Goal: Task Accomplishment & Management: Manage account settings

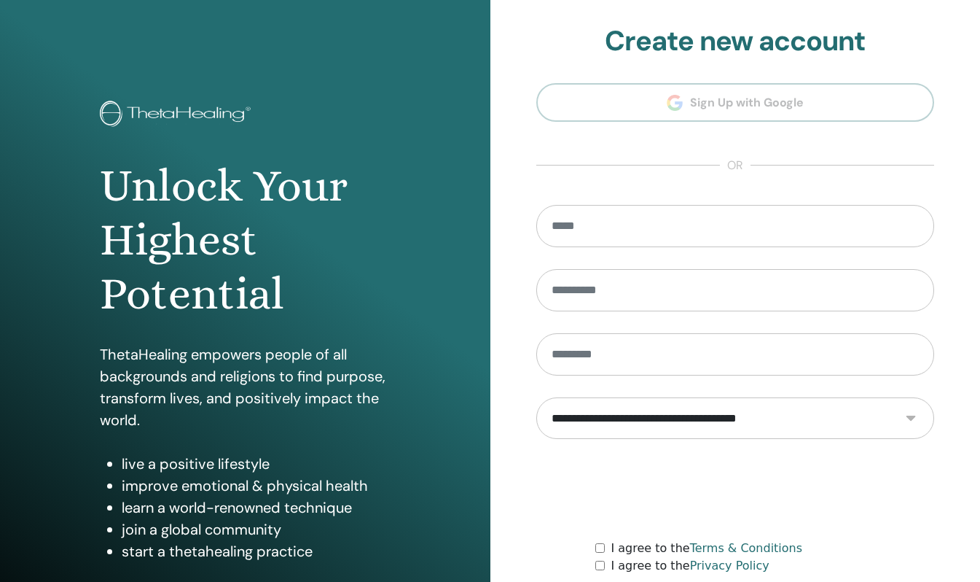
scroll to position [117, 0]
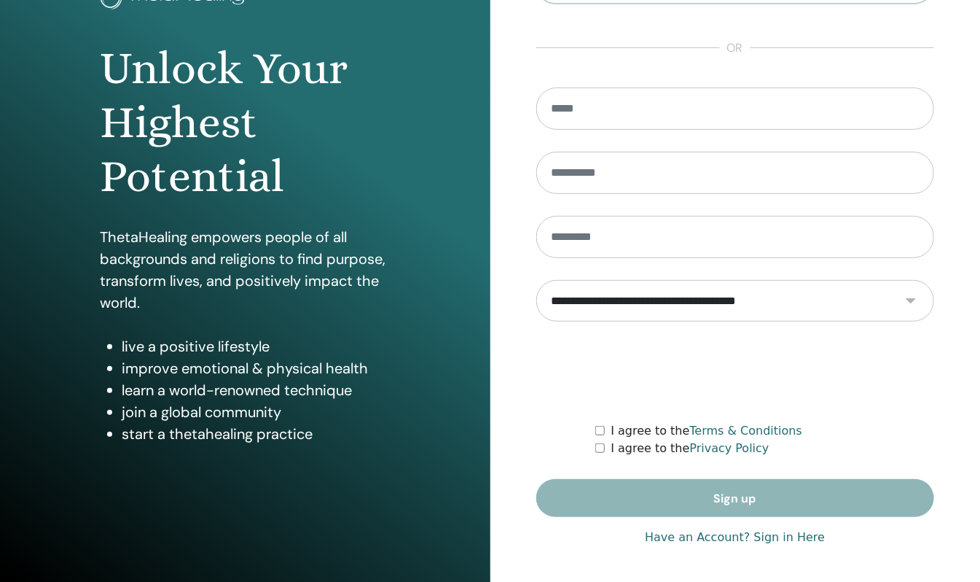
type input "**********"
click at [712, 538] on link "Have an Account? Sign in Here" at bounding box center [735, 536] width 180 height 17
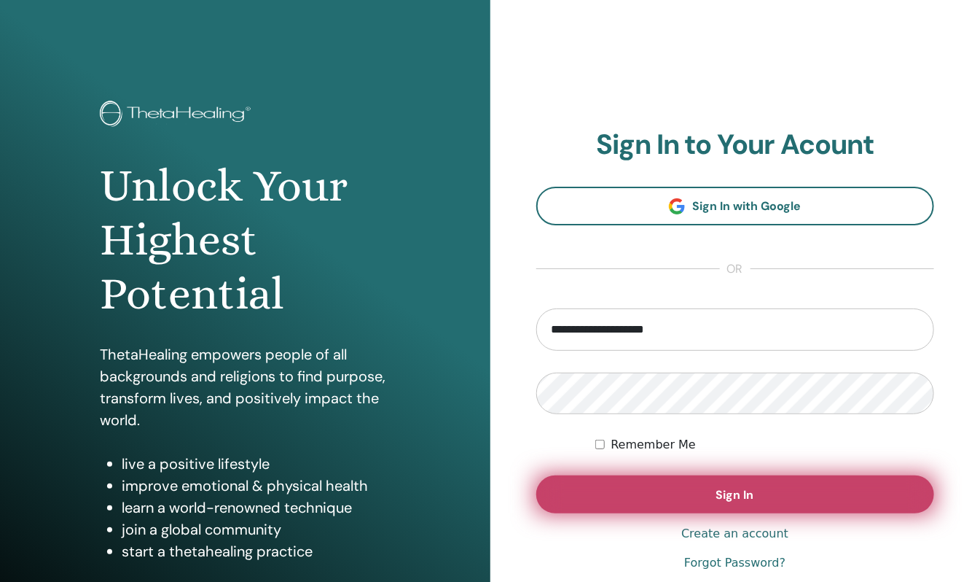
click at [721, 499] on span "Sign In" at bounding box center [735, 494] width 38 height 15
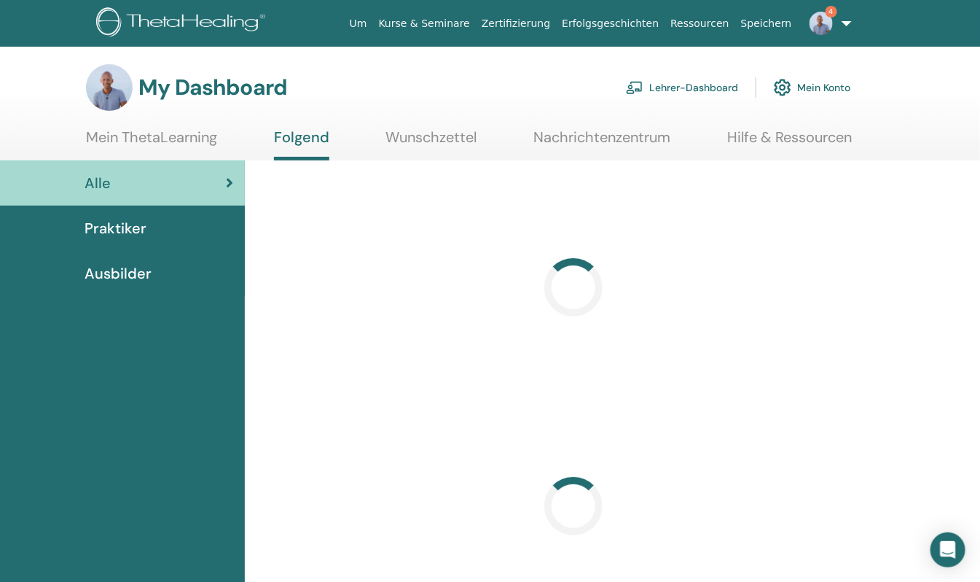
click at [695, 86] on link "Lehrer-Dashboard" at bounding box center [682, 87] width 112 height 32
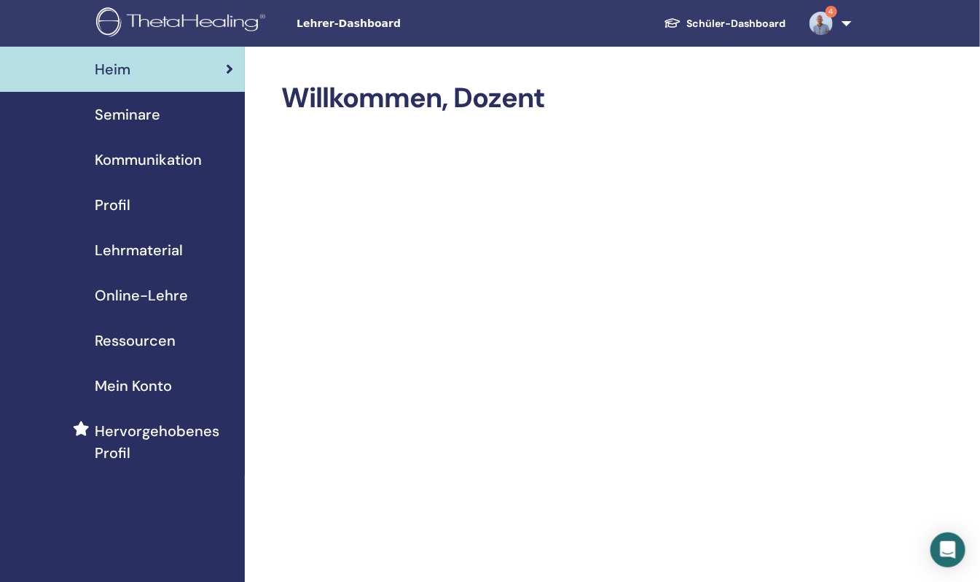
click at [117, 122] on span "Seminare" at bounding box center [128, 114] width 66 height 22
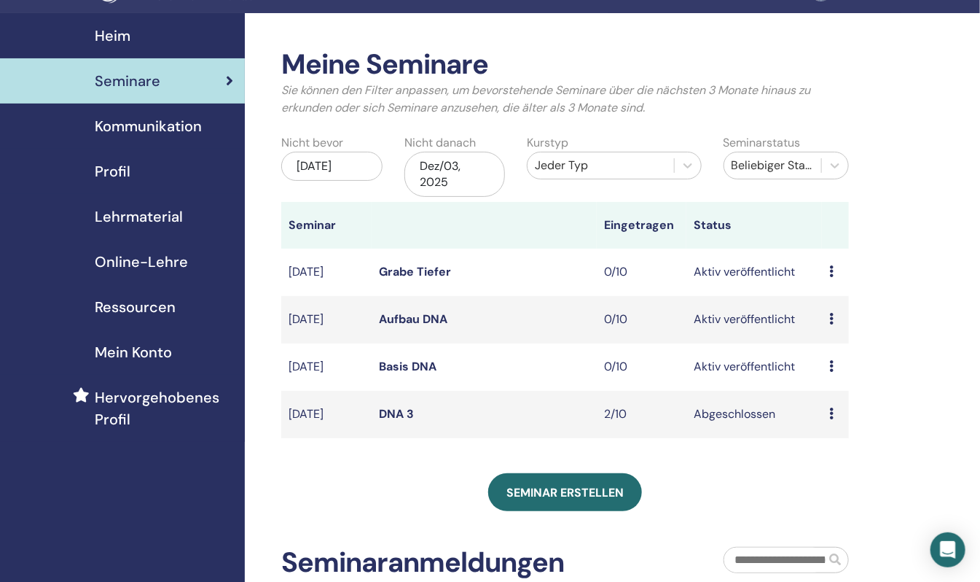
scroll to position [72, 0]
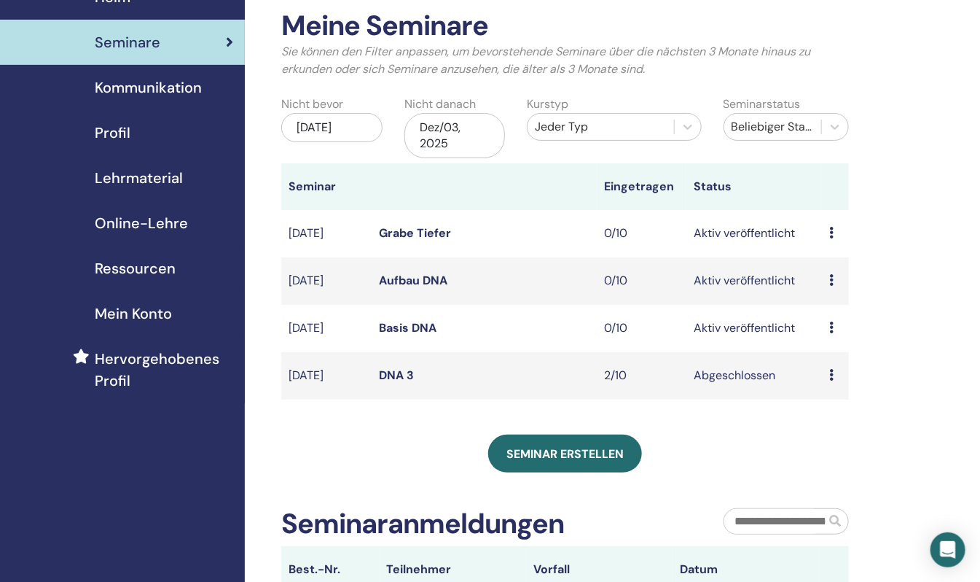
click at [404, 321] on link "Basis DNA" at bounding box center [408, 327] width 58 height 15
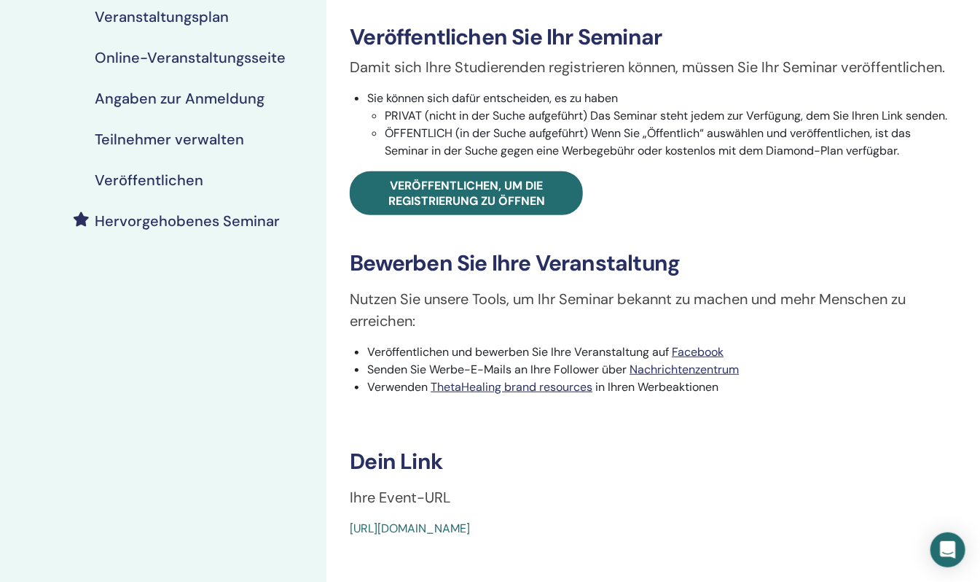
scroll to position [437, 0]
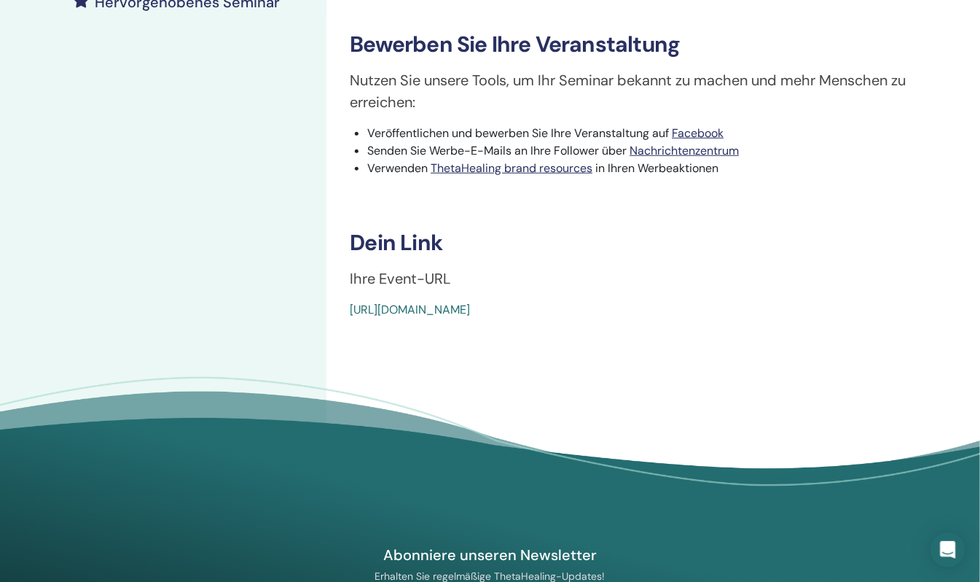
drag, startPoint x: 735, startPoint y: 321, endPoint x: 334, endPoint y: 310, distance: 401.0
click at [334, 310] on div "Basic DNA Ereignistyp Online Ereignisstatus Aktiv veröffentlicht Anmeldungen 0/…" at bounding box center [654, 66] width 654 height 913
drag, startPoint x: 334, startPoint y: 310, endPoint x: 404, endPoint y: 308, distance: 70.0
drag, startPoint x: 404, startPoint y: 308, endPoint x: 758, endPoint y: 294, distance: 354.5
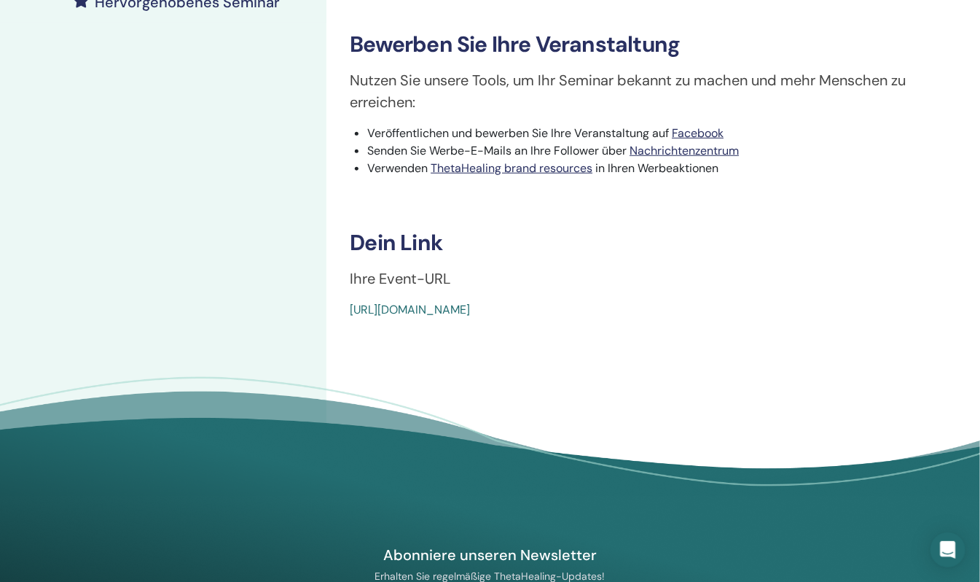
drag, startPoint x: 591, startPoint y: 308, endPoint x: 437, endPoint y: 301, distance: 153.9
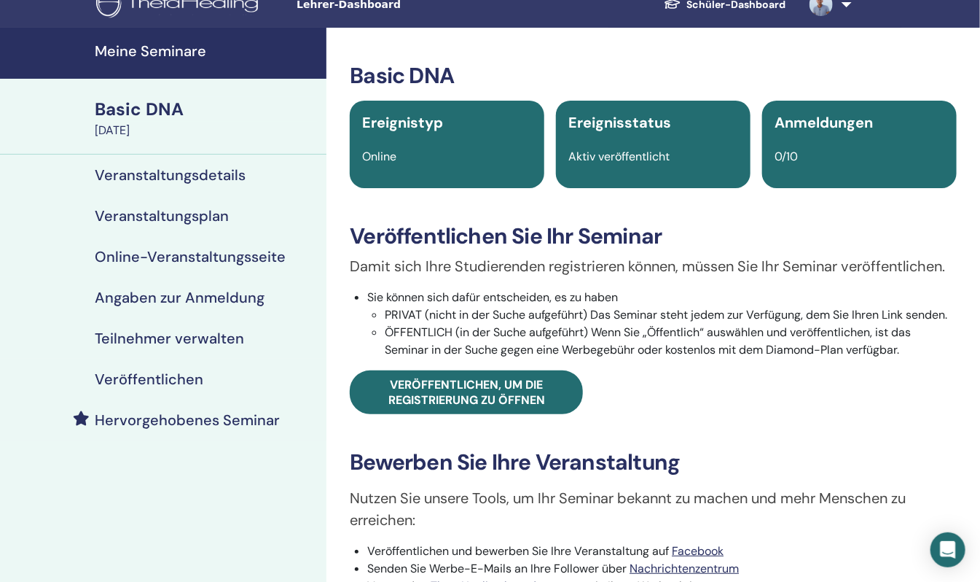
scroll to position [0, 0]
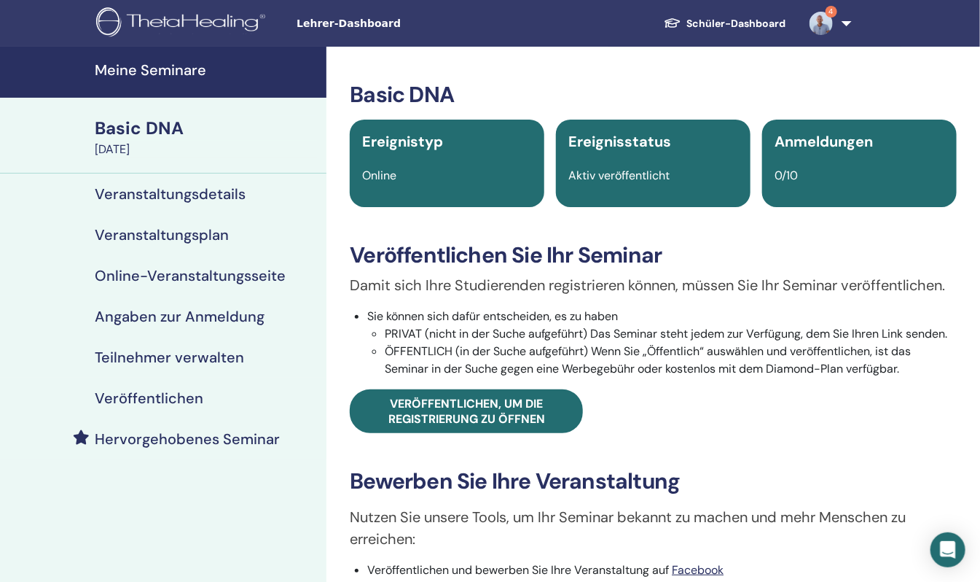
click at [853, 26] on link "4" at bounding box center [828, 23] width 60 height 47
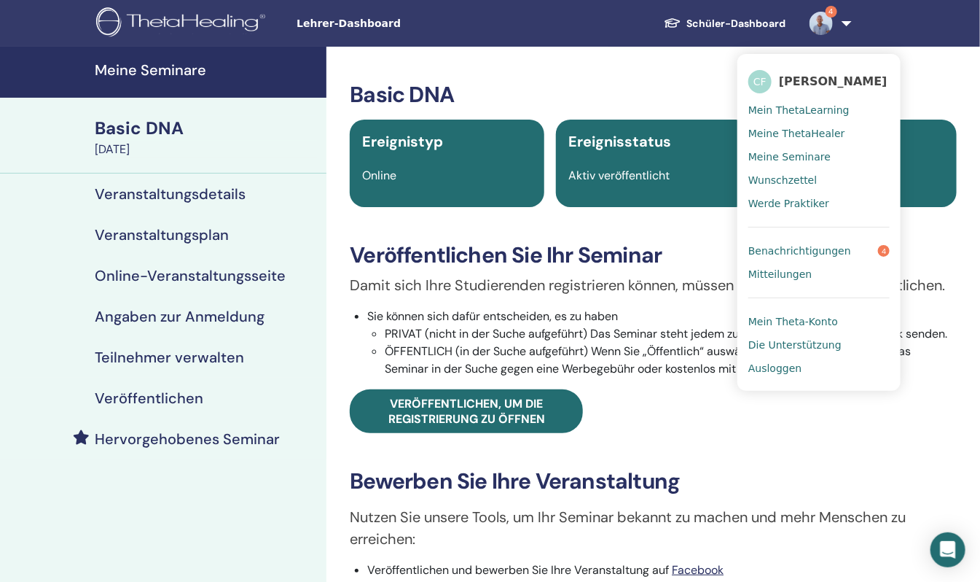
click at [779, 372] on span "Ausloggen" at bounding box center [775, 368] width 53 height 13
